Goal: Task Accomplishment & Management: Manage account settings

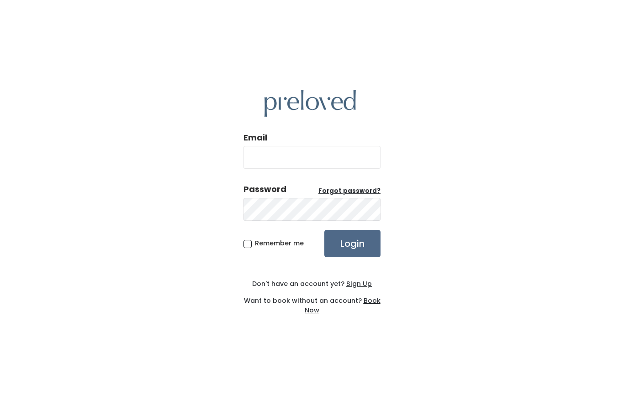
type input "[EMAIL_ADDRESS][PERSON_NAME][DOMAIN_NAME]"
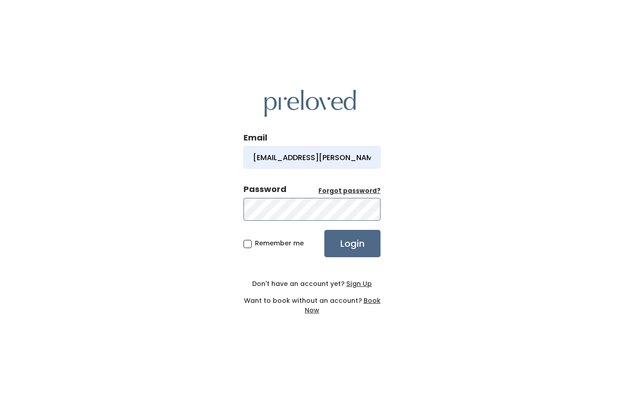
click at [352, 257] on input "Login" at bounding box center [352, 243] width 56 height 27
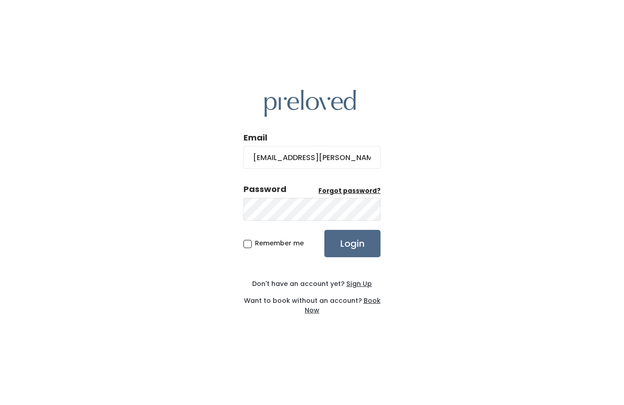
click at [369, 195] on u "Forgot password?" at bounding box center [349, 191] width 62 height 9
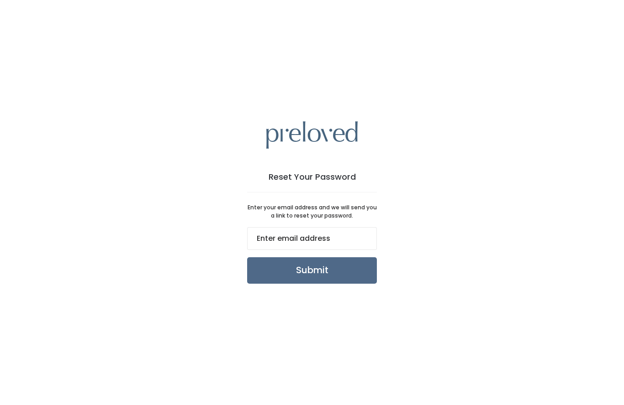
click at [324, 250] on input "email" at bounding box center [312, 238] width 130 height 23
click at [332, 250] on input "email" at bounding box center [312, 238] width 130 height 23
click at [336, 250] on input "email" at bounding box center [312, 238] width 130 height 23
click at [292, 227] on input "email" at bounding box center [312, 238] width 130 height 23
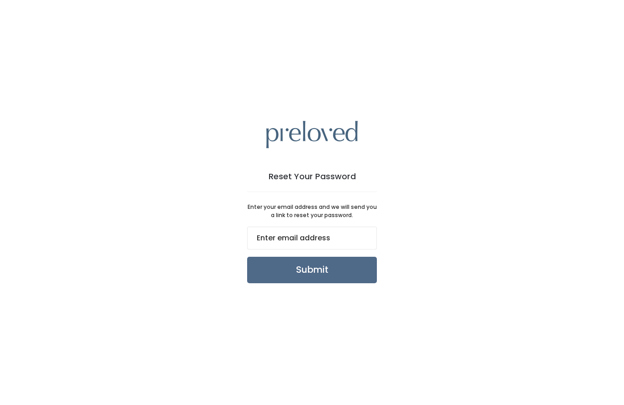
click at [400, 216] on div "Reset Your Password Enter your email address and we will send you a link to res…" at bounding box center [312, 202] width 624 height 405
click at [363, 227] on input "email" at bounding box center [312, 238] width 130 height 23
type input "fluhman.e.grace@gmail.com"
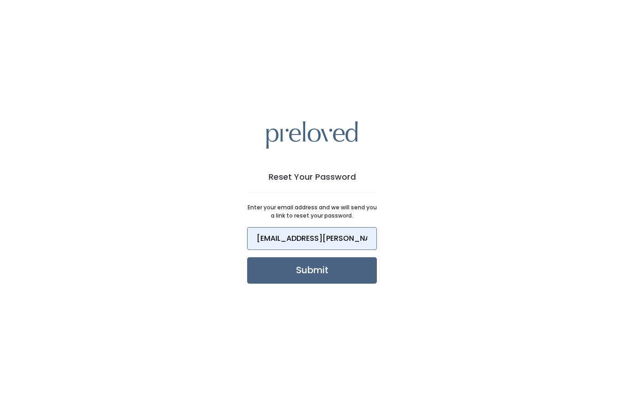
click at [284, 257] on input "Submit" at bounding box center [312, 270] width 130 height 26
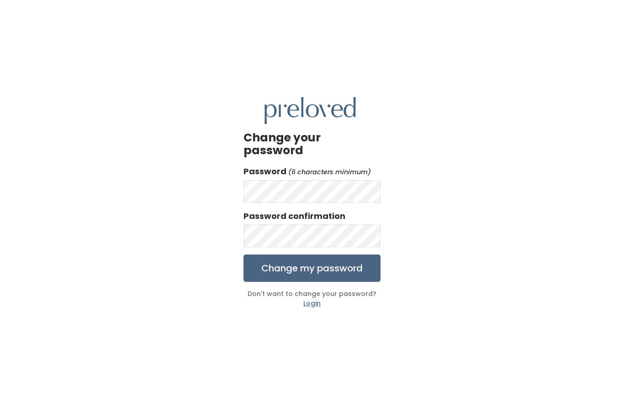
click at [335, 282] on input "Change my password" at bounding box center [311, 268] width 137 height 27
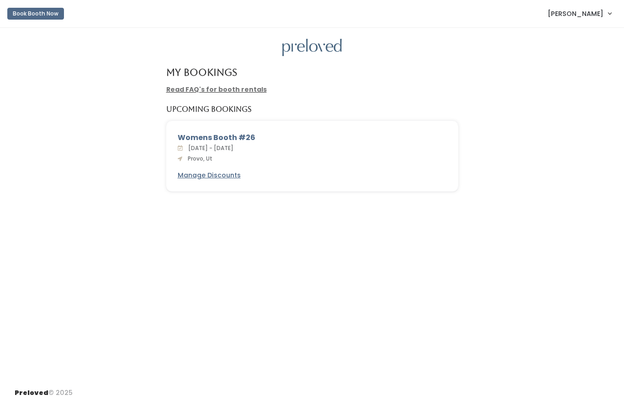
click at [304, 154] on div "Sat. Sep 27 - Fri. Oct 3, 2025 Provo, Ut" at bounding box center [312, 153] width 269 height 20
click at [255, 157] on div "Sat. Sep 27 - Fri. Oct 3, 2025 Provo, Ut" at bounding box center [312, 153] width 269 height 20
click at [254, 138] on div "Womens Booth #26" at bounding box center [312, 137] width 269 height 11
click at [236, 173] on u "Manage Discounts" at bounding box center [209, 175] width 63 height 9
click at [233, 150] on span "Sat. Sep 27 - Fri. Oct 3, 2025" at bounding box center [208, 148] width 49 height 8
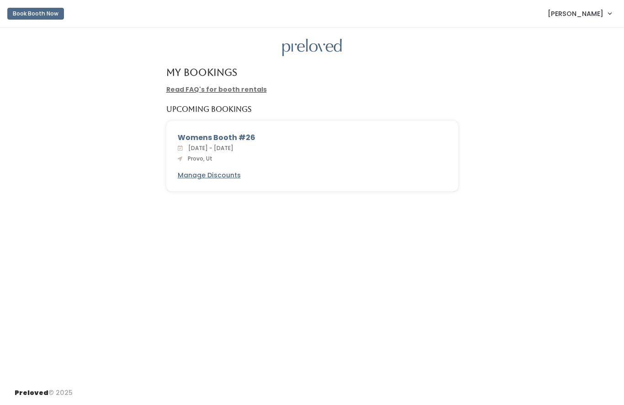
click at [232, 138] on div "Womens Booth #26" at bounding box center [312, 137] width 269 height 11
click at [254, 93] on link "Read FAQ's for booth rentals" at bounding box center [216, 89] width 100 height 9
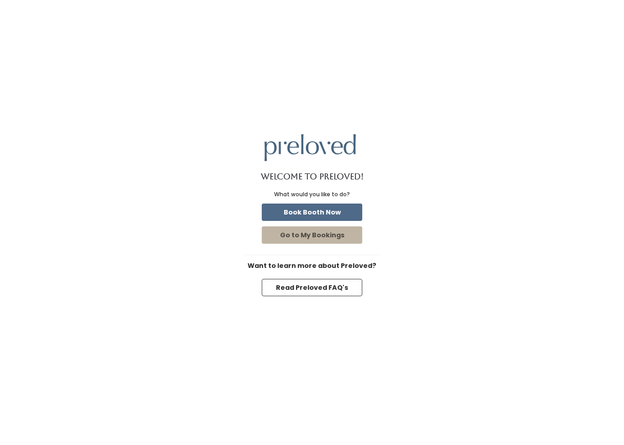
click at [324, 244] on button "Go to My Bookings" at bounding box center [312, 234] width 100 height 17
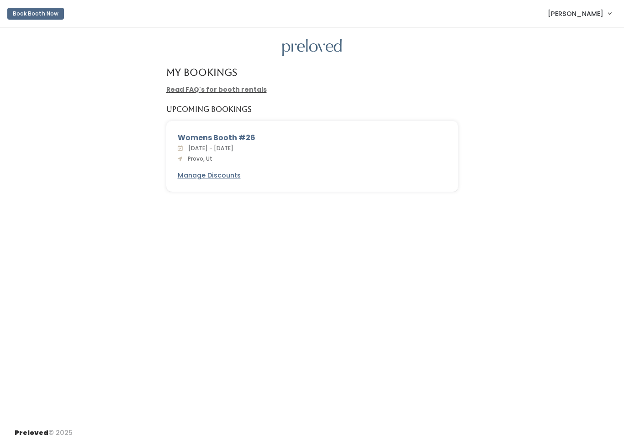
click at [267, 146] on div "[DATE] - [DATE] Provo, Ut" at bounding box center [312, 153] width 269 height 20
click at [218, 137] on div "Womens Booth #26" at bounding box center [312, 137] width 269 height 11
click at [203, 146] on span "[DATE] - [DATE]" at bounding box center [208, 148] width 49 height 8
click at [200, 163] on div "Womens Booth #26 [DATE] - [DATE] Provo, Ut Manage Discounts" at bounding box center [312, 156] width 291 height 70
click at [252, 165] on div "Womens Booth #26 [DATE] - [DATE] Provo, Ut Manage Discounts" at bounding box center [312, 156] width 291 height 70
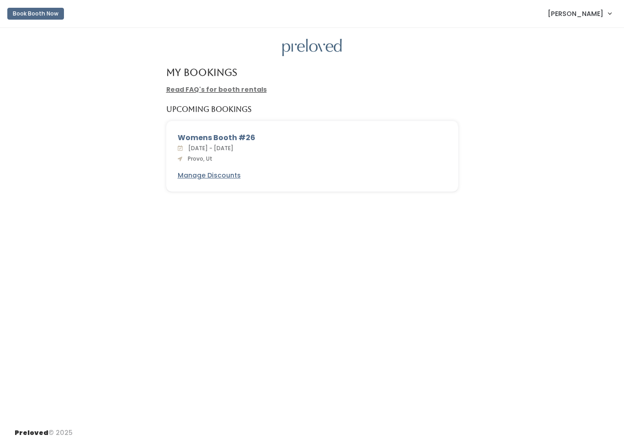
click at [267, 89] on div "Read FAQ's for booth rentals" at bounding box center [312, 90] width 303 height 10
click at [246, 89] on link "Read FAQ's for booth rentals" at bounding box center [216, 89] width 100 height 9
